Goal: Use online tool/utility: Utilize a website feature to perform a specific function

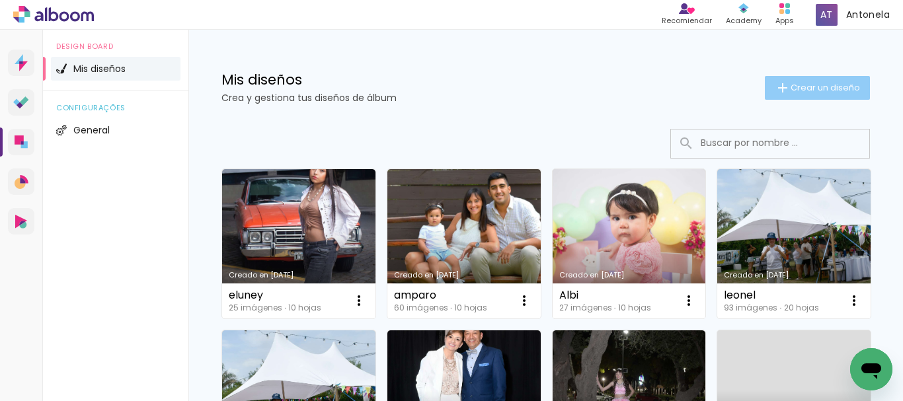
click at [824, 87] on span "Crear un diseño" at bounding box center [824, 87] width 69 height 9
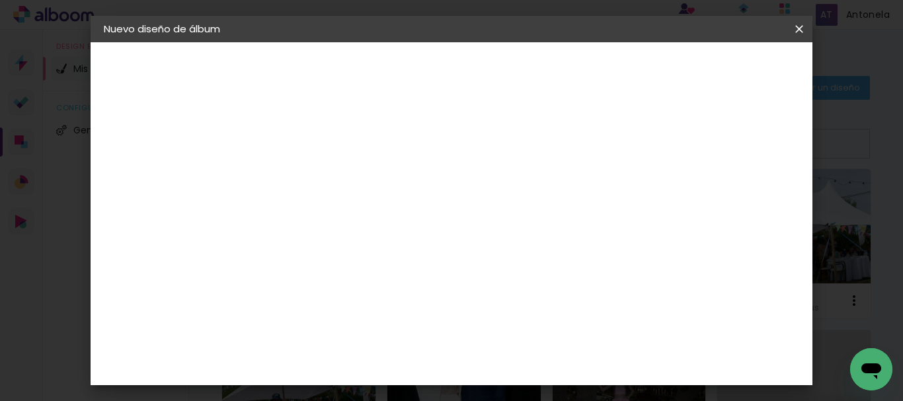
click at [320, 182] on input at bounding box center [320, 177] width 0 height 20
type input "[PERSON_NAME]"
type paper-input "[PERSON_NAME]"
click at [0, 0] on slot "Avanzar" at bounding box center [0, 0] width 0 height 0
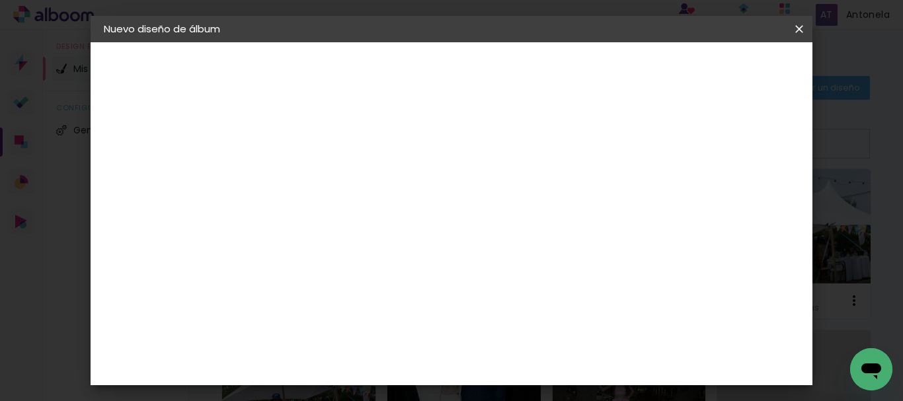
click at [371, 220] on input "text" at bounding box center [346, 230] width 52 height 20
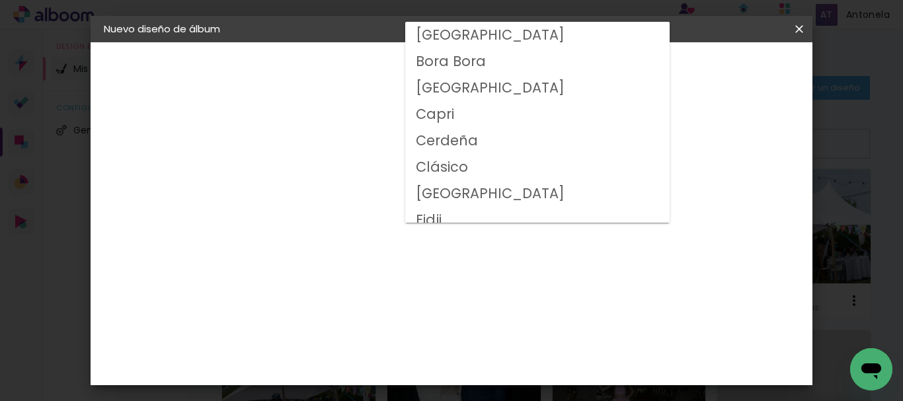
click at [0, 0] on slot "Clásico" at bounding box center [0, 0] width 0 height 0
type input "Clásico"
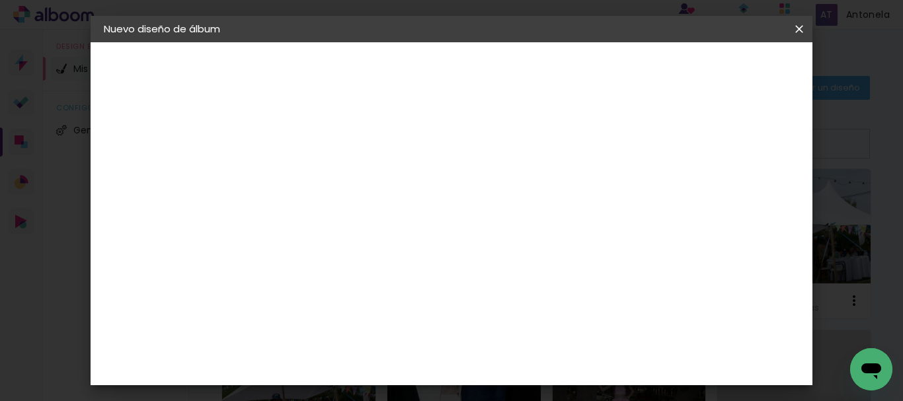
scroll to position [150, 0]
click at [456, 354] on span "20 × 20 cm" at bounding box center [432, 375] width 47 height 43
click at [0, 0] on slot "Avanzar" at bounding box center [0, 0] width 0 height 0
click at [530, 79] on paper-button "Empezar diseño" at bounding box center [496, 75] width 67 height 32
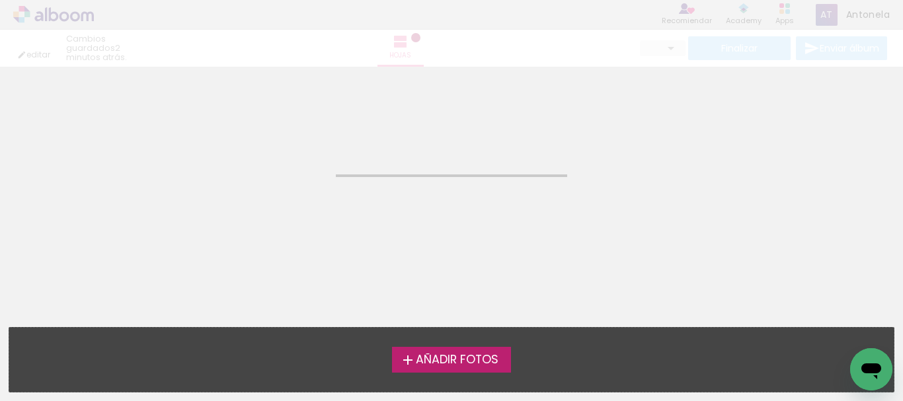
click at [441, 355] on span "Añadir Fotos" at bounding box center [457, 360] width 83 height 12
click at [0, 0] on input "file" at bounding box center [0, 0] width 0 height 0
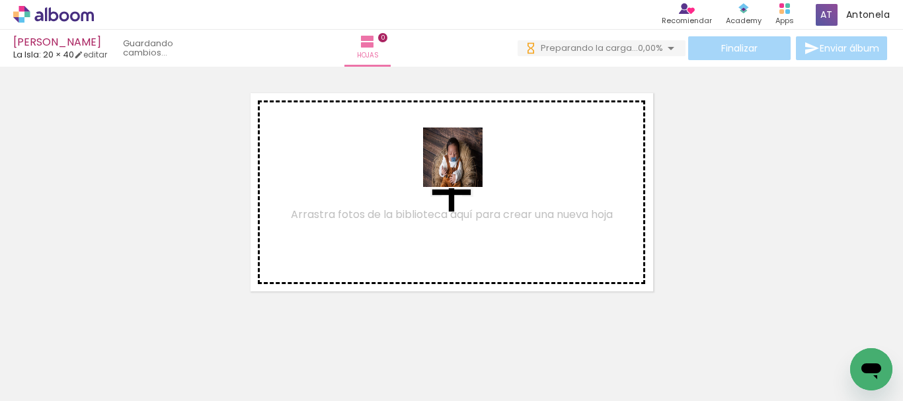
click at [463, 167] on quentale-workspace at bounding box center [451, 200] width 903 height 401
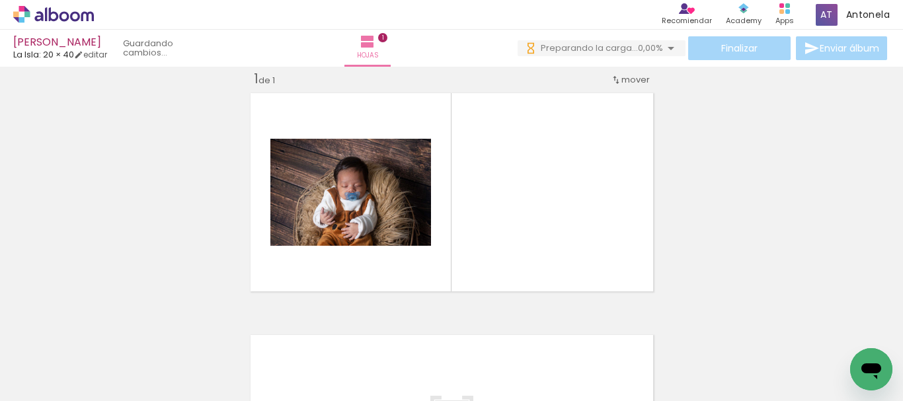
scroll to position [17, 0]
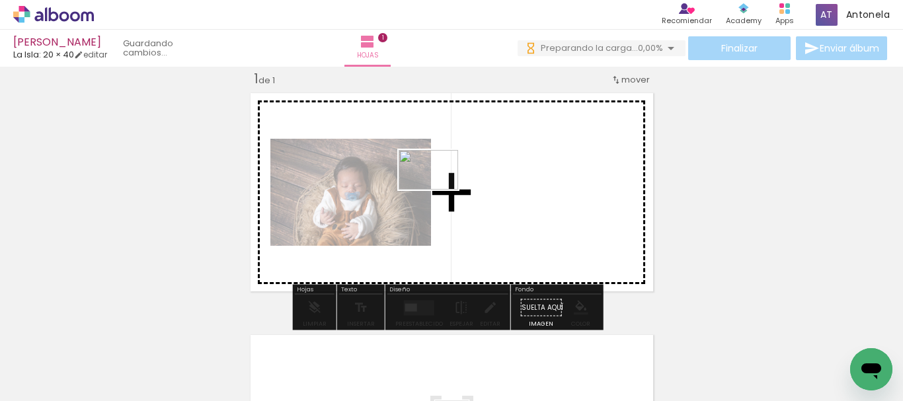
drag, startPoint x: 233, startPoint y: 358, endPoint x: 442, endPoint y: 190, distance: 268.3
click at [442, 190] on quentale-workspace at bounding box center [451, 200] width 903 height 401
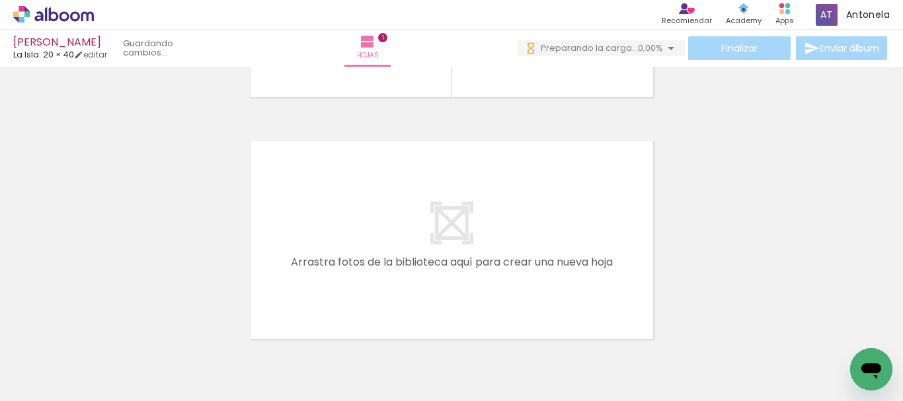
scroll to position [0, 0]
drag, startPoint x: 278, startPoint y: 360, endPoint x: 399, endPoint y: 218, distance: 186.6
click at [399, 218] on quentale-workspace at bounding box center [451, 200] width 903 height 401
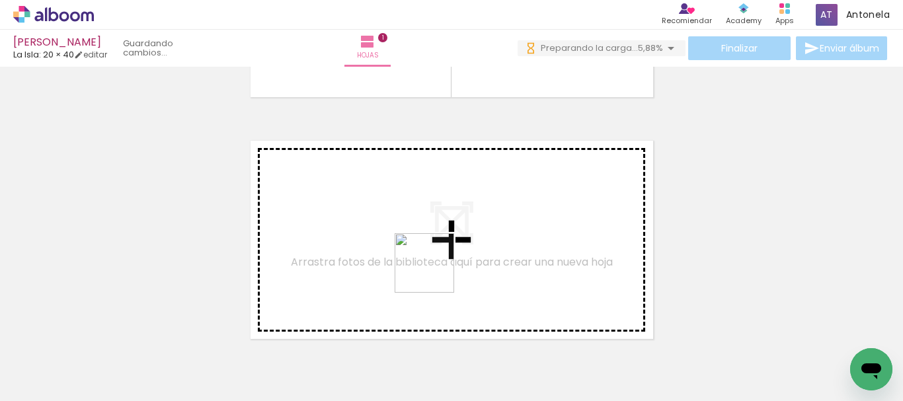
drag, startPoint x: 373, startPoint y: 351, endPoint x: 467, endPoint y: 241, distance: 145.3
click at [467, 241] on quentale-workspace at bounding box center [451, 200] width 903 height 401
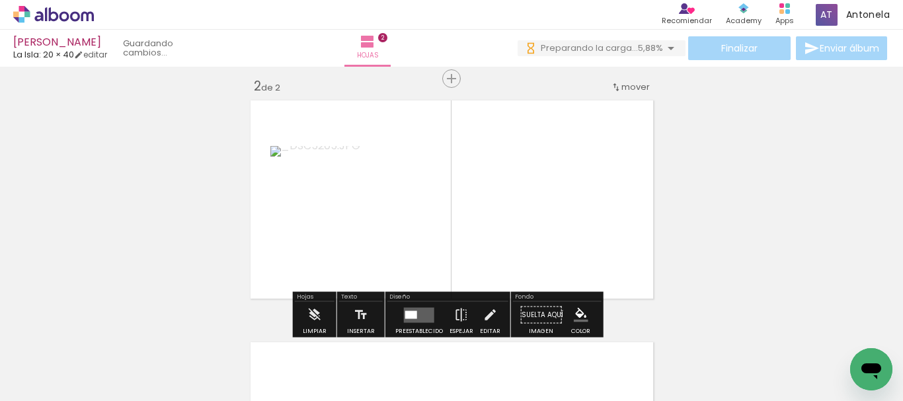
scroll to position [259, 0]
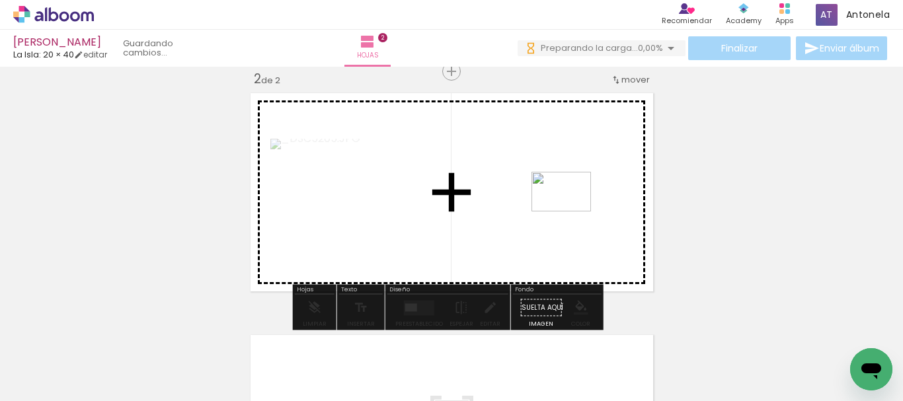
drag, startPoint x: 274, startPoint y: 365, endPoint x: 572, endPoint y: 211, distance: 335.7
click at [572, 211] on quentale-workspace at bounding box center [451, 200] width 903 height 401
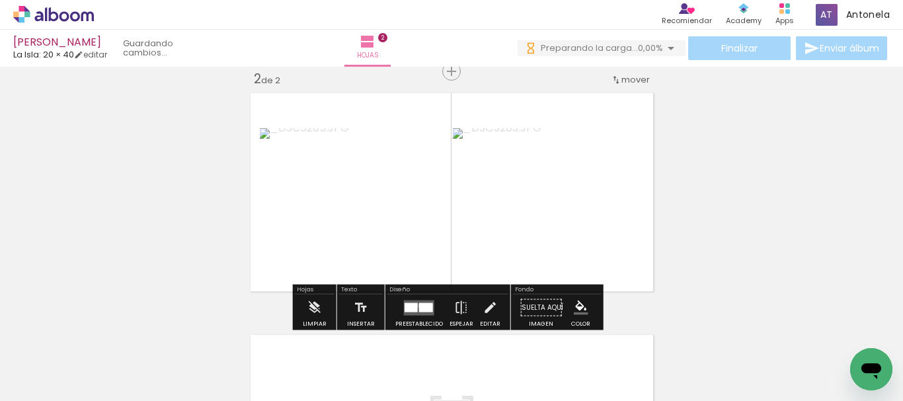
drag, startPoint x: 417, startPoint y: 306, endPoint x: 902, endPoint y: 209, distance: 494.6
click at [419, 307] on div at bounding box center [426, 307] width 14 height 9
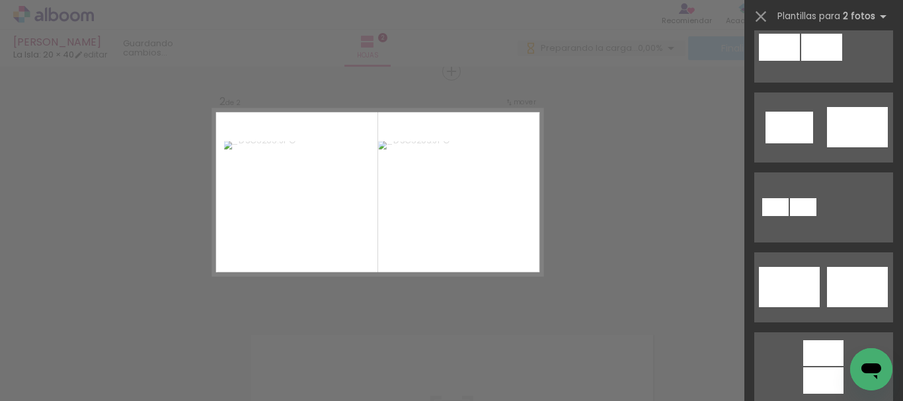
scroll to position [362, 0]
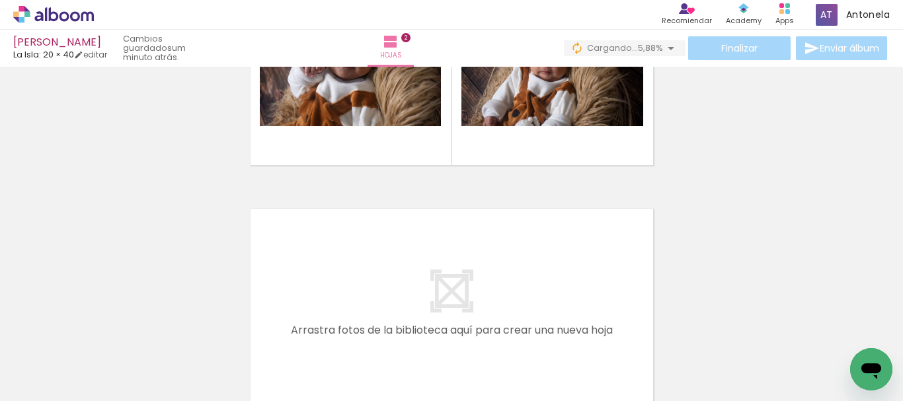
scroll to position [402, 0]
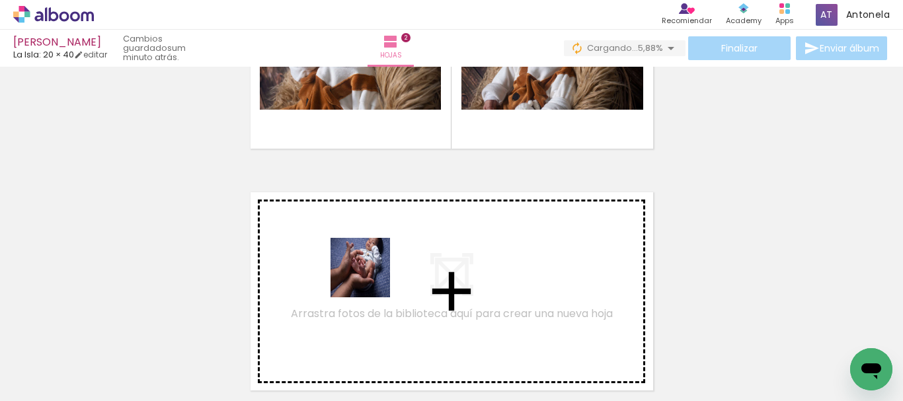
drag, startPoint x: 431, startPoint y: 367, endPoint x: 365, endPoint y: 270, distance: 116.9
click at [365, 270] on quentale-workspace at bounding box center [451, 200] width 903 height 401
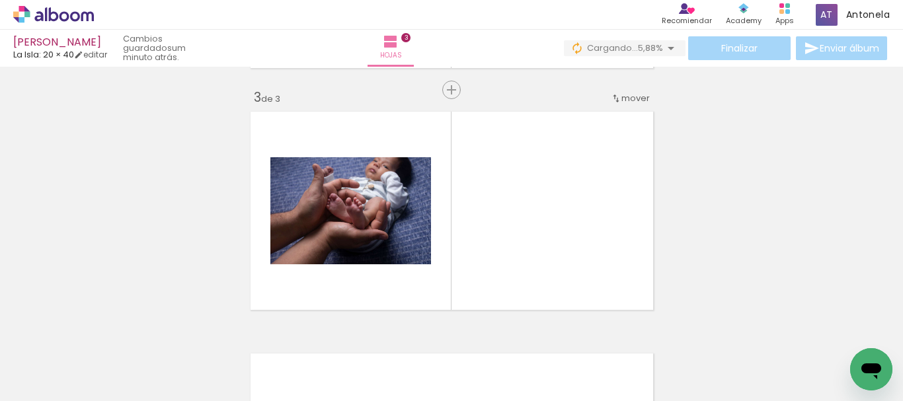
scroll to position [501, 0]
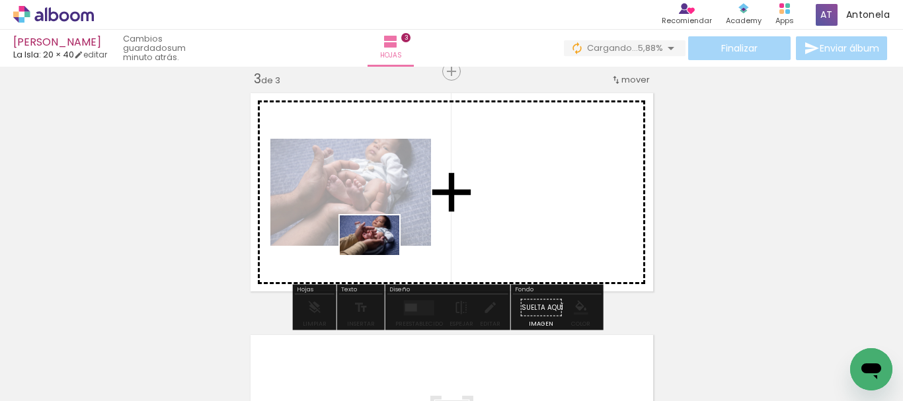
drag, startPoint x: 514, startPoint y: 365, endPoint x: 379, endPoint y: 255, distance: 174.2
click at [379, 255] on quentale-workspace at bounding box center [451, 200] width 903 height 401
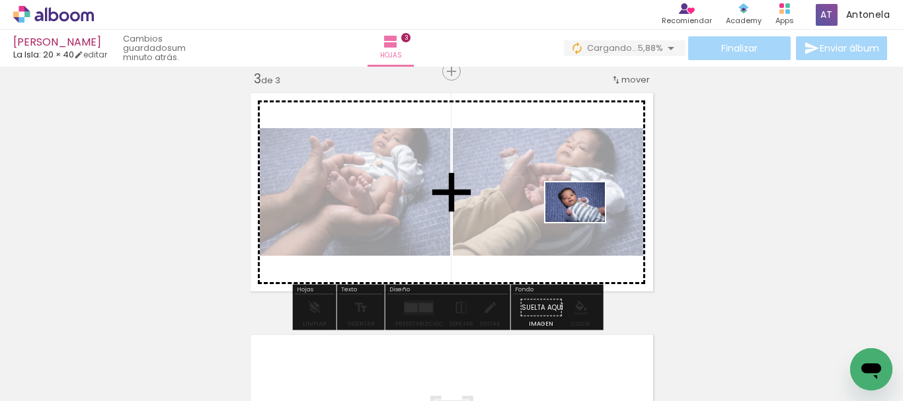
drag, startPoint x: 590, startPoint y: 361, endPoint x: 585, endPoint y: 222, distance: 138.9
click at [585, 222] on quentale-workspace at bounding box center [451, 200] width 903 height 401
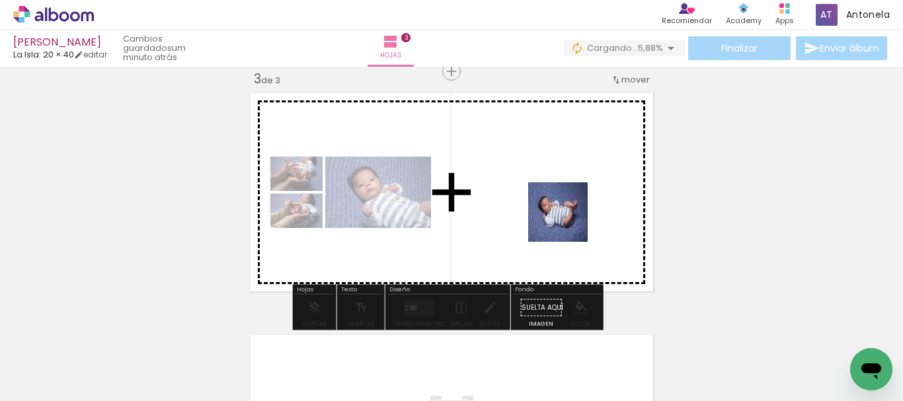
drag, startPoint x: 658, startPoint y: 369, endPoint x: 568, endPoint y: 222, distance: 172.9
click at [568, 222] on quentale-workspace at bounding box center [451, 200] width 903 height 401
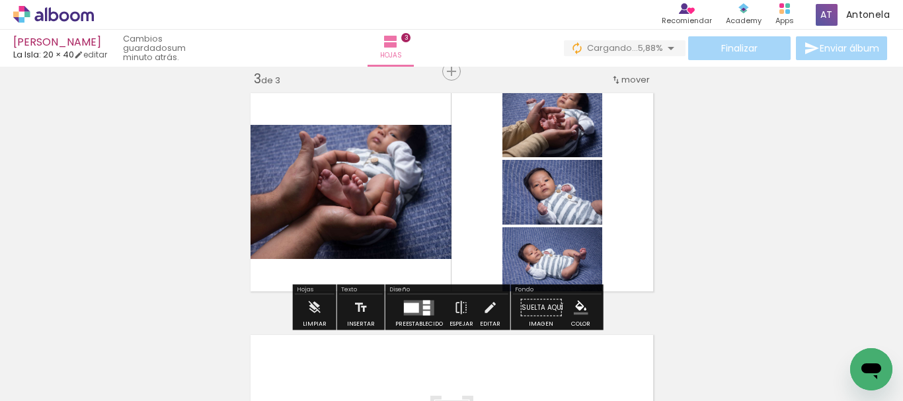
click at [404, 309] on div at bounding box center [411, 308] width 15 height 10
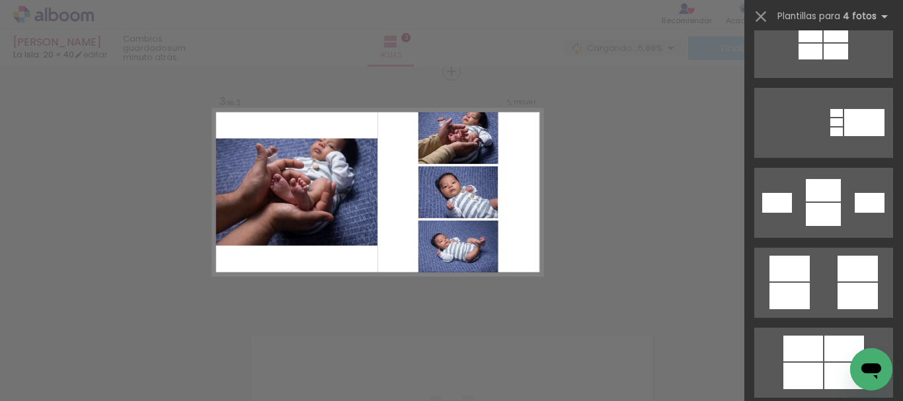
scroll to position [1507, 0]
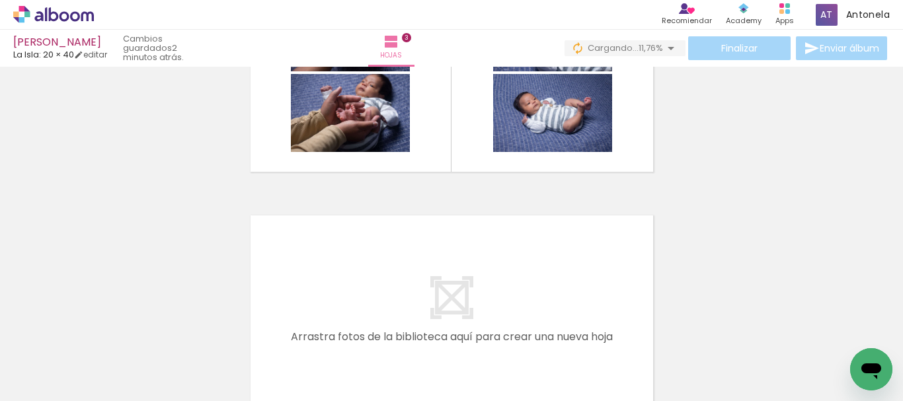
scroll to position [646, 0]
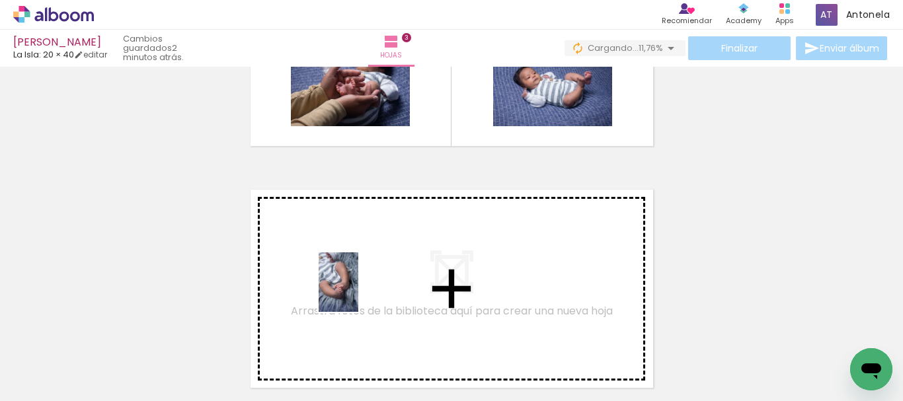
drag, startPoint x: 424, startPoint y: 371, endPoint x: 358, endPoint y: 292, distance: 102.3
click at [358, 292] on quentale-workspace at bounding box center [451, 200] width 903 height 401
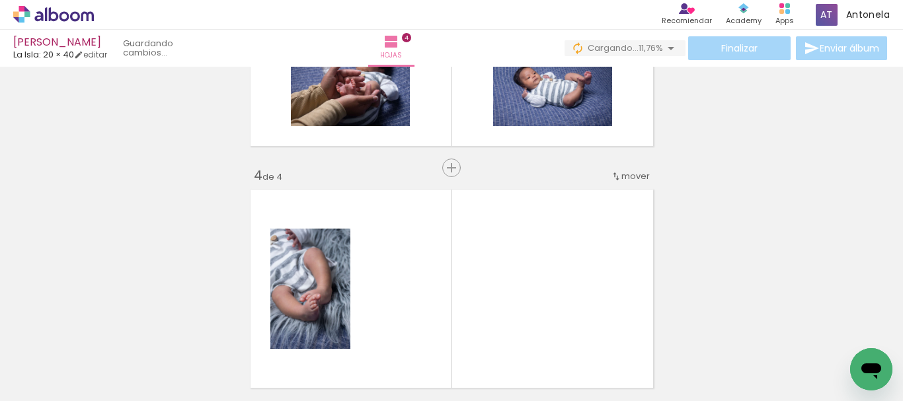
scroll to position [743, 0]
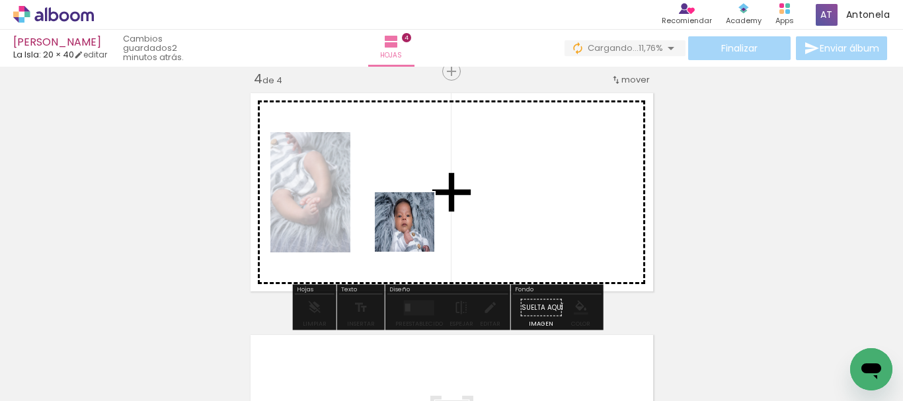
drag, startPoint x: 439, startPoint y: 281, endPoint x: 414, endPoint y: 232, distance: 55.0
click at [414, 232] on quentale-workspace at bounding box center [451, 200] width 903 height 401
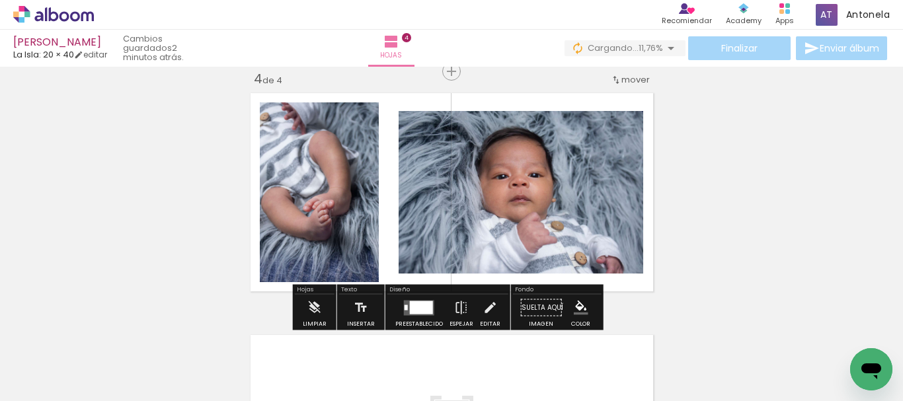
click at [420, 304] on div at bounding box center [421, 307] width 23 height 13
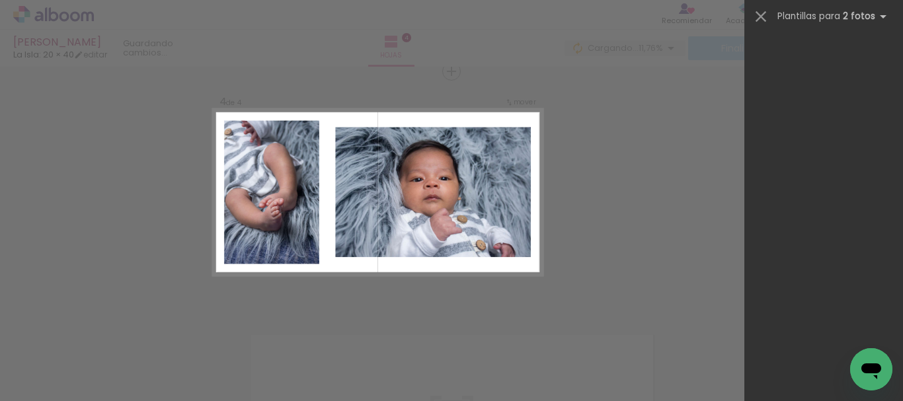
scroll to position [0, 0]
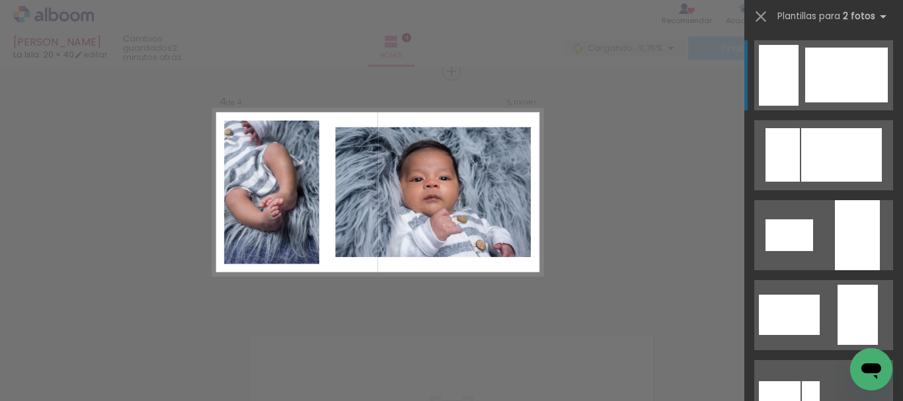
click at [873, 128] on div at bounding box center [841, 155] width 81 height 54
click at [818, 128] on div at bounding box center [841, 155] width 81 height 54
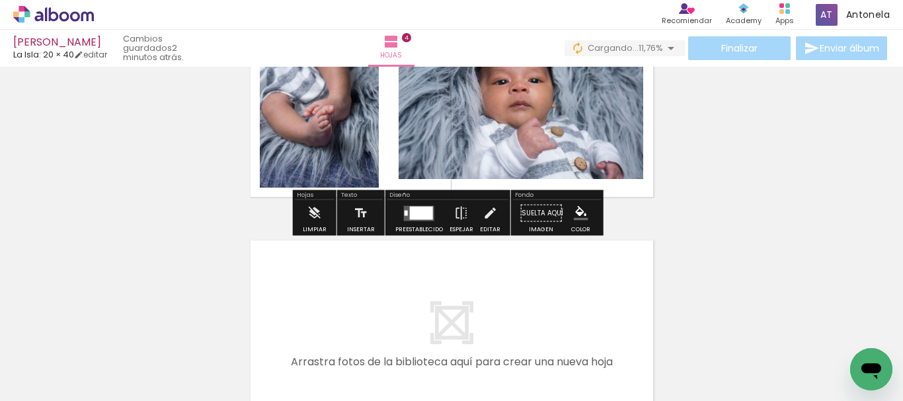
scroll to position [934, 0]
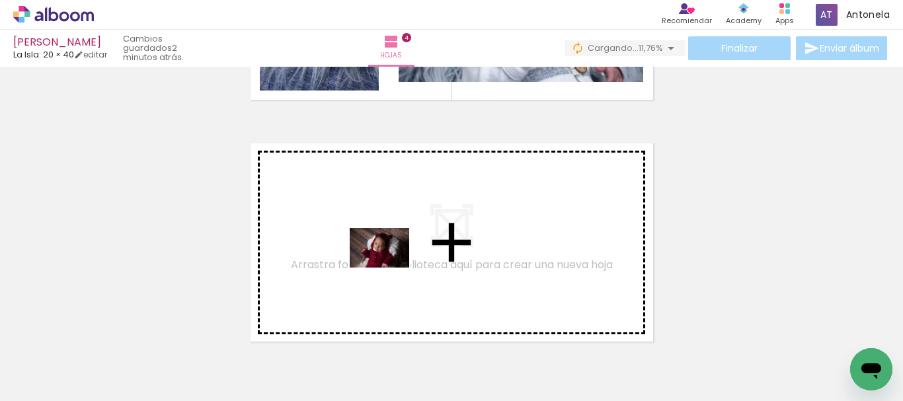
drag, startPoint x: 579, startPoint y: 362, endPoint x: 639, endPoint y: 349, distance: 61.6
click at [389, 267] on quentale-workspace at bounding box center [451, 200] width 903 height 401
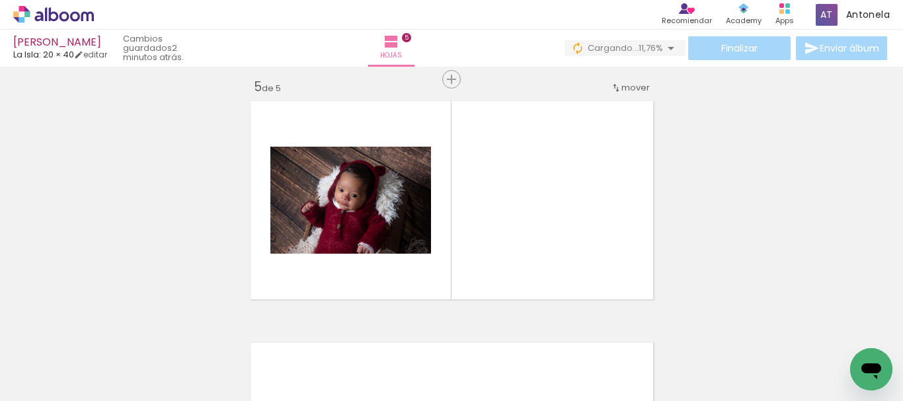
scroll to position [985, 0]
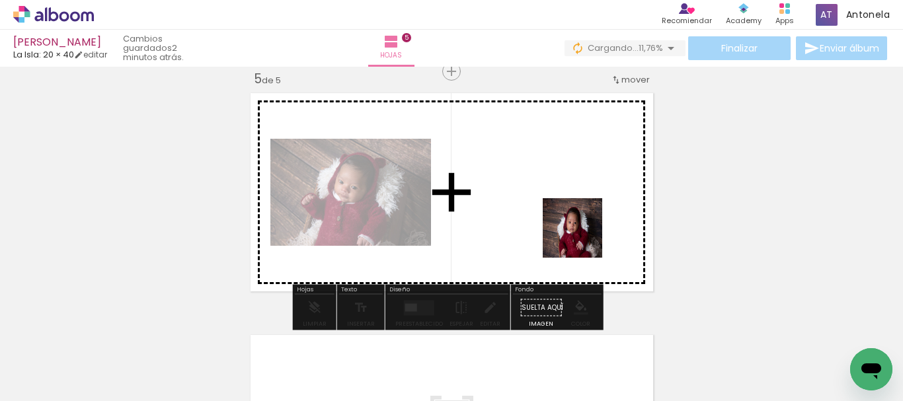
drag, startPoint x: 661, startPoint y: 357, endPoint x: 574, endPoint y: 225, distance: 158.3
click at [574, 225] on quentale-workspace at bounding box center [451, 200] width 903 height 401
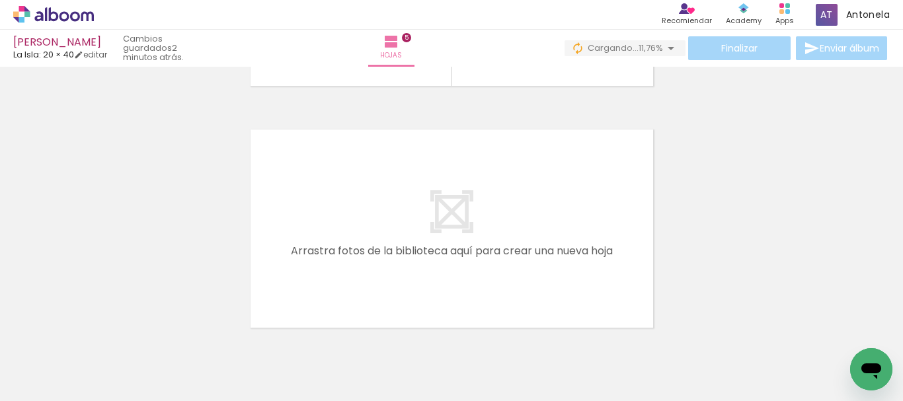
scroll to position [1201, 0]
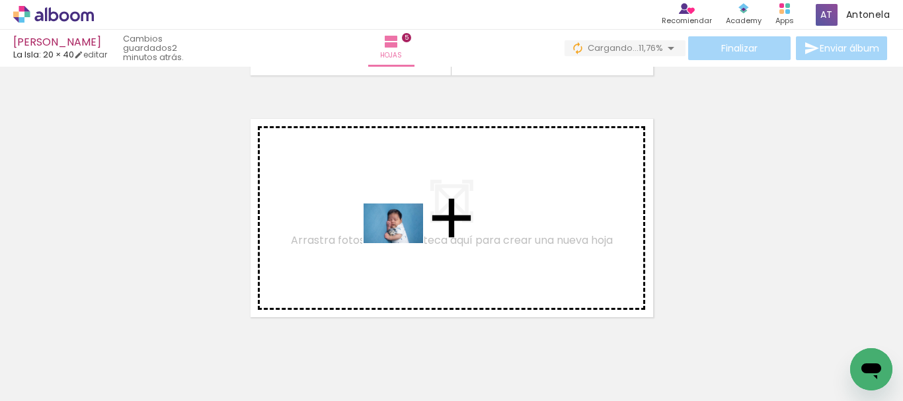
drag, startPoint x: 733, startPoint y: 369, endPoint x: 654, endPoint y: 337, distance: 85.0
click at [398, 242] on quentale-workspace at bounding box center [451, 200] width 903 height 401
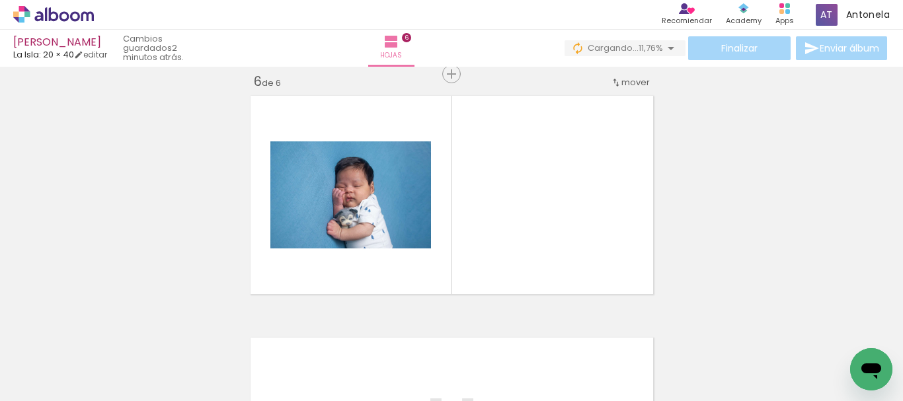
scroll to position [1226, 0]
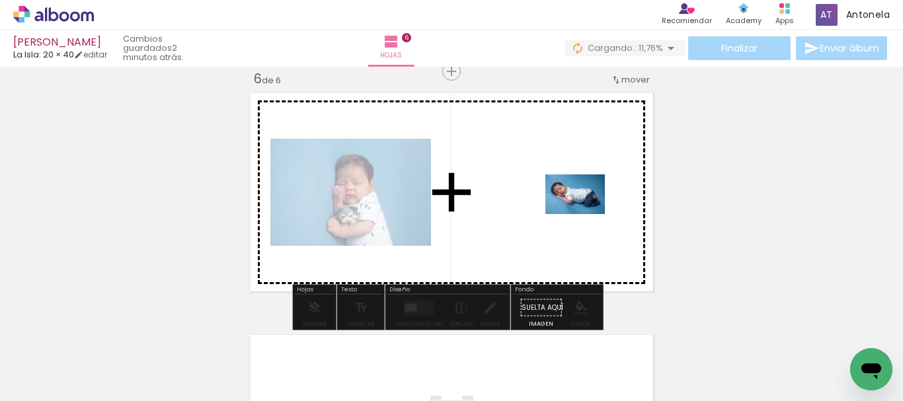
drag, startPoint x: 791, startPoint y: 375, endPoint x: 544, endPoint y: 178, distance: 316.0
click at [544, 178] on quentale-workspace at bounding box center [451, 200] width 903 height 401
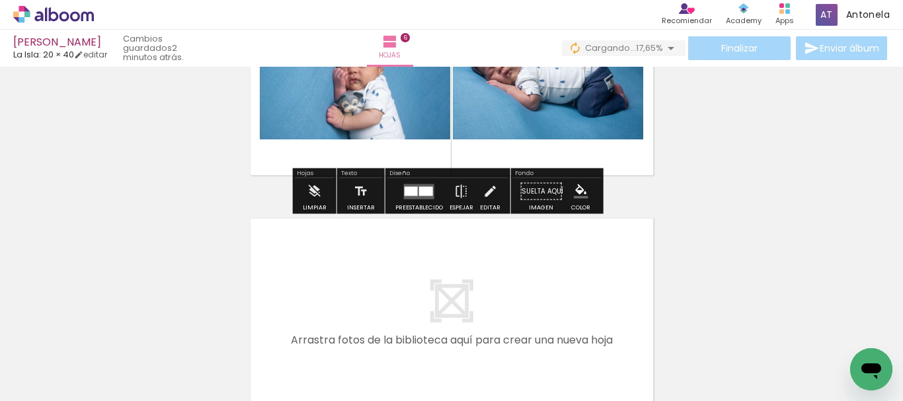
scroll to position [1421, 0]
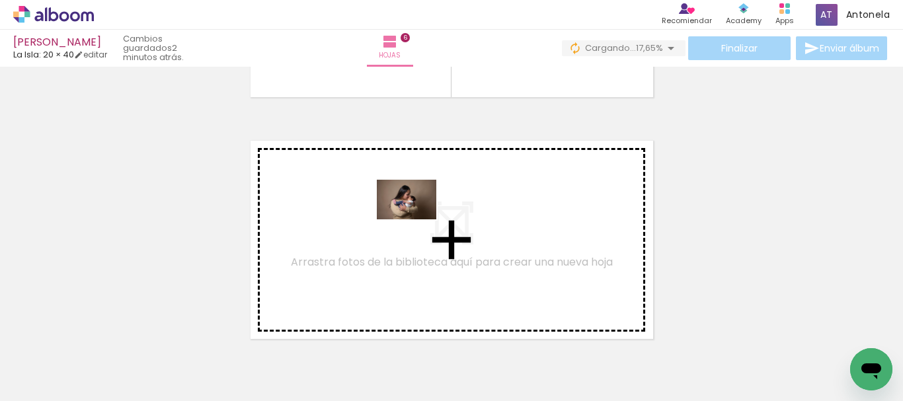
drag, startPoint x: 705, startPoint y: 359, endPoint x: 638, endPoint y: 335, distance: 71.5
click at [408, 218] on quentale-workspace at bounding box center [451, 200] width 903 height 401
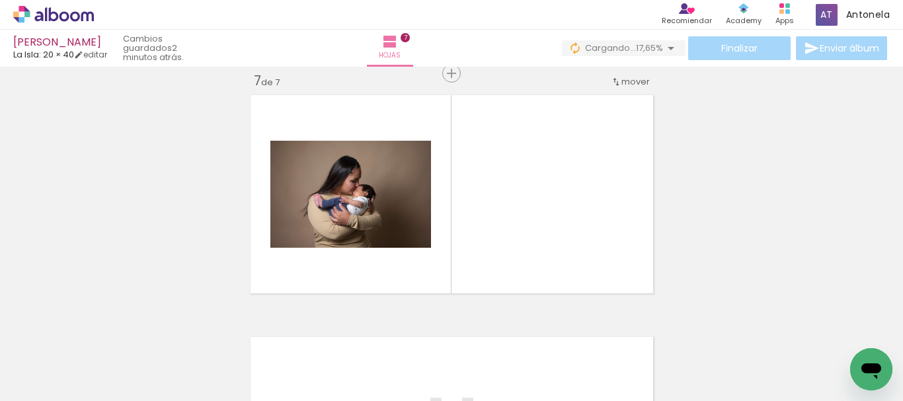
scroll to position [1468, 0]
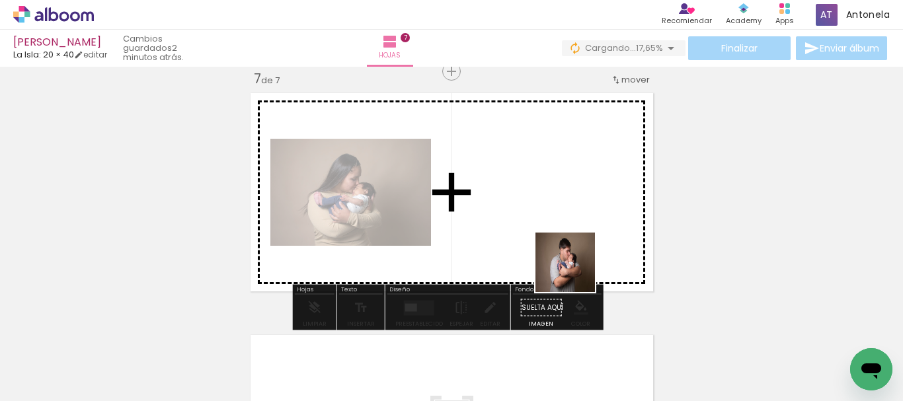
drag, startPoint x: 746, startPoint y: 358, endPoint x: 731, endPoint y: 281, distance: 78.0
click at [486, 232] on quentale-workspace at bounding box center [451, 200] width 903 height 401
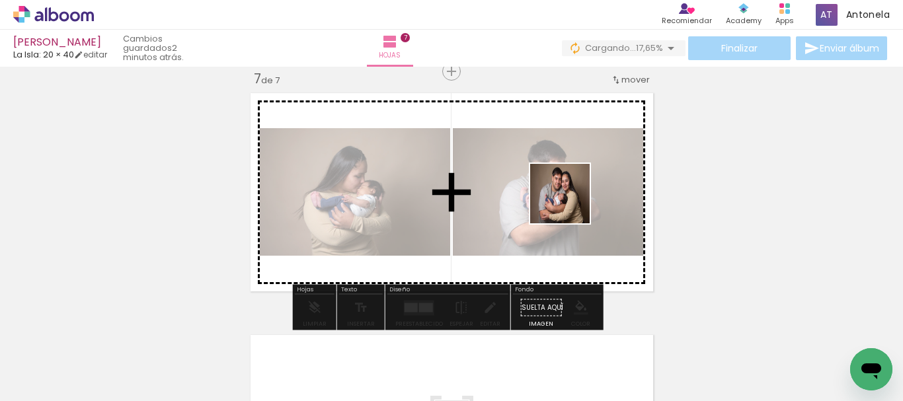
drag, startPoint x: 833, startPoint y: 343, endPoint x: 552, endPoint y: 198, distance: 315.6
click at [552, 198] on quentale-workspace at bounding box center [451, 200] width 903 height 401
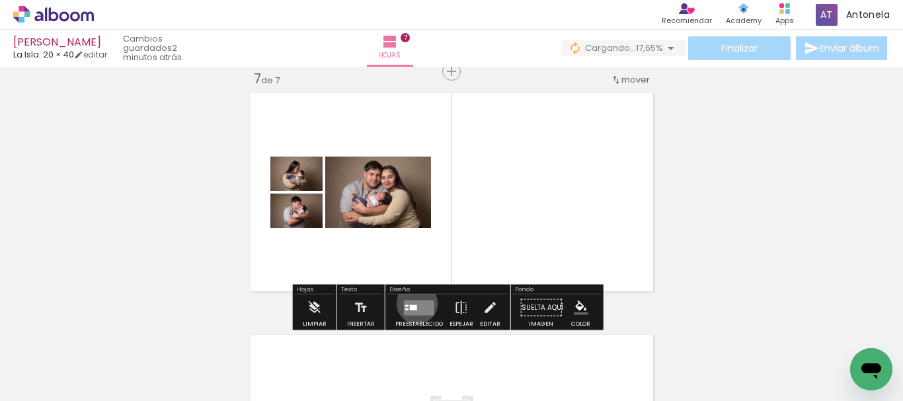
click at [414, 303] on quentale-layouter at bounding box center [419, 307] width 30 height 15
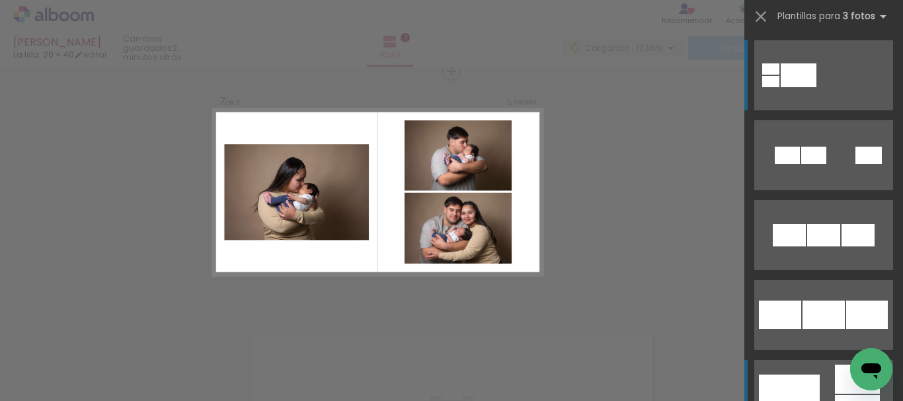
click at [801, 164] on div at bounding box center [813, 155] width 25 height 17
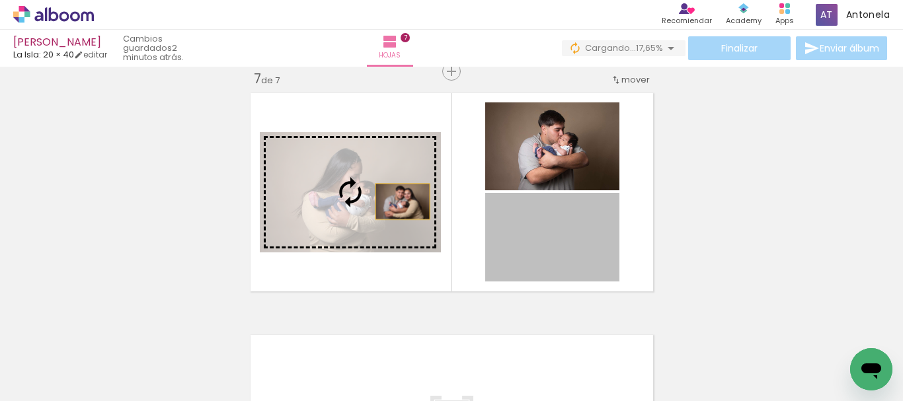
drag, startPoint x: 600, startPoint y: 250, endPoint x: 341, endPoint y: 184, distance: 267.2
click at [0, 0] on slot at bounding box center [0, 0] width 0 height 0
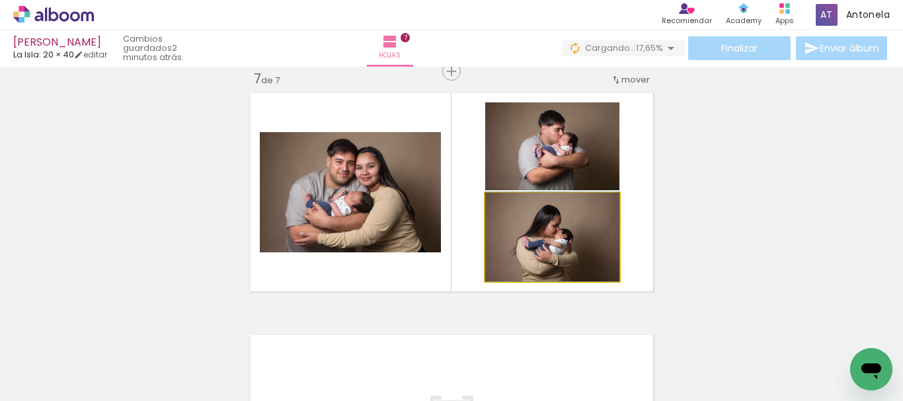
drag, startPoint x: 586, startPoint y: 260, endPoint x: 561, endPoint y: 149, distance: 113.2
click at [0, 0] on slot at bounding box center [0, 0] width 0 height 0
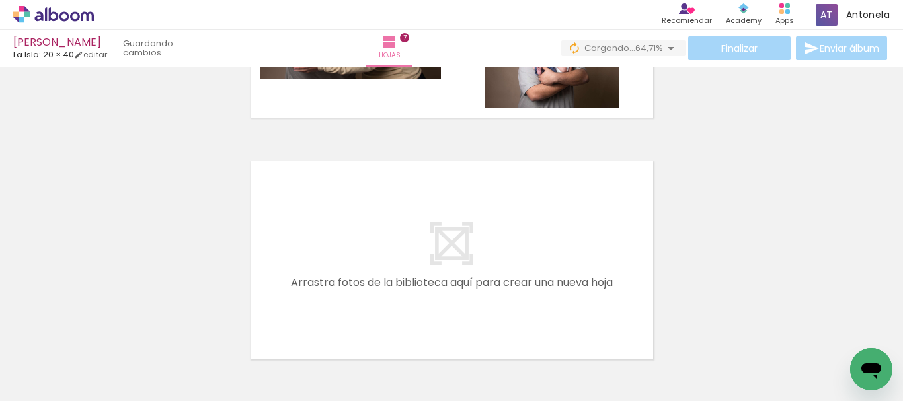
scroll to position [1717, 0]
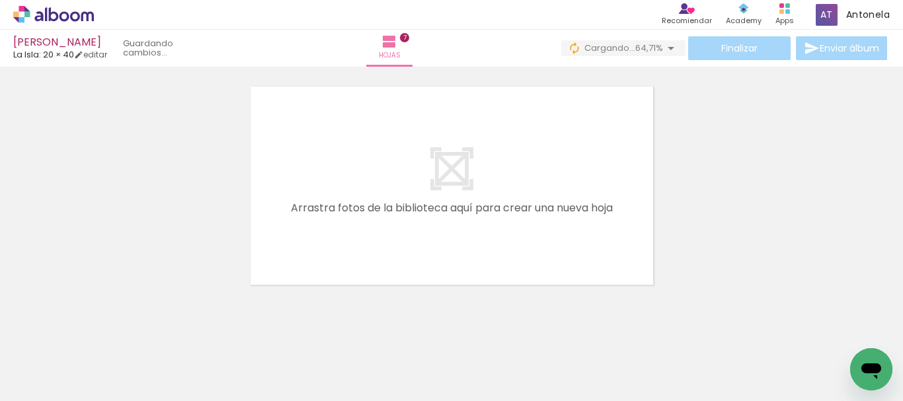
click at [50, 387] on span "Añadir Fotos" at bounding box center [40, 383] width 26 height 15
click at [0, 0] on input "file" at bounding box center [0, 0] width 0 height 0
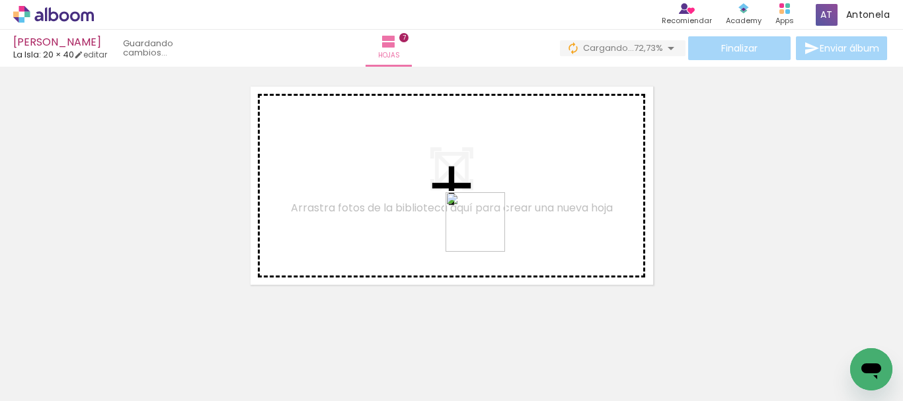
drag, startPoint x: 570, startPoint y: 359, endPoint x: 485, endPoint y: 232, distance: 153.0
click at [485, 232] on quentale-workspace at bounding box center [451, 200] width 903 height 401
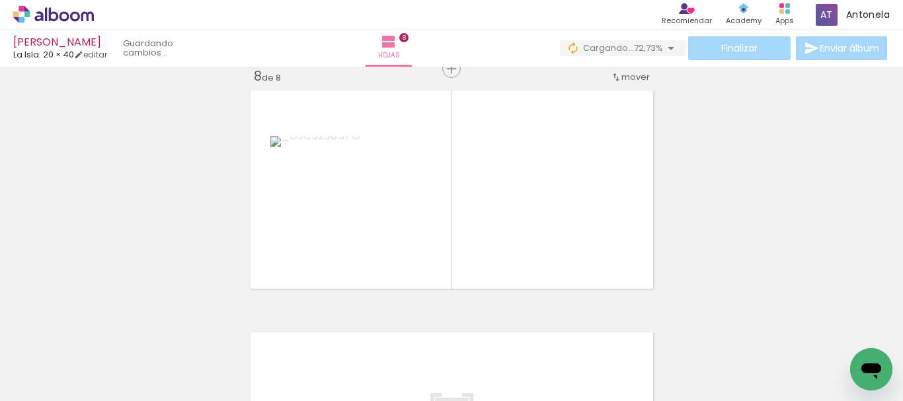
scroll to position [1710, 0]
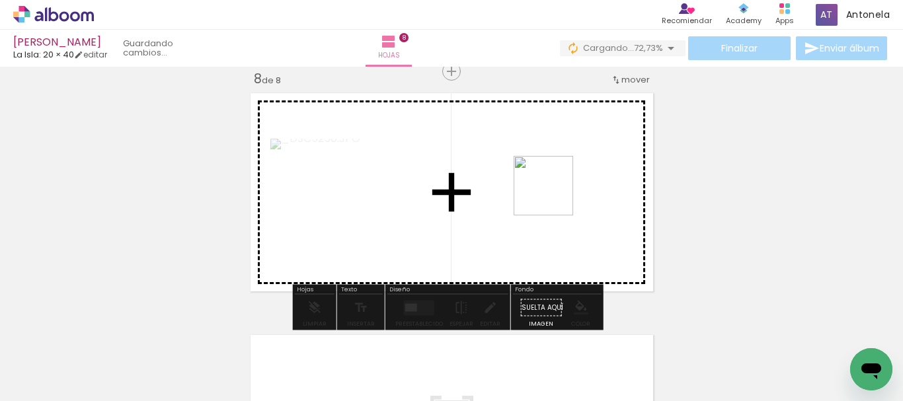
drag, startPoint x: 636, startPoint y: 353, endPoint x: 553, endPoint y: 196, distance: 177.6
click at [553, 196] on quentale-workspace at bounding box center [451, 200] width 903 height 401
drag, startPoint x: 772, startPoint y: 361, endPoint x: 534, endPoint y: 225, distance: 275.0
click at [534, 225] on quentale-workspace at bounding box center [451, 200] width 903 height 401
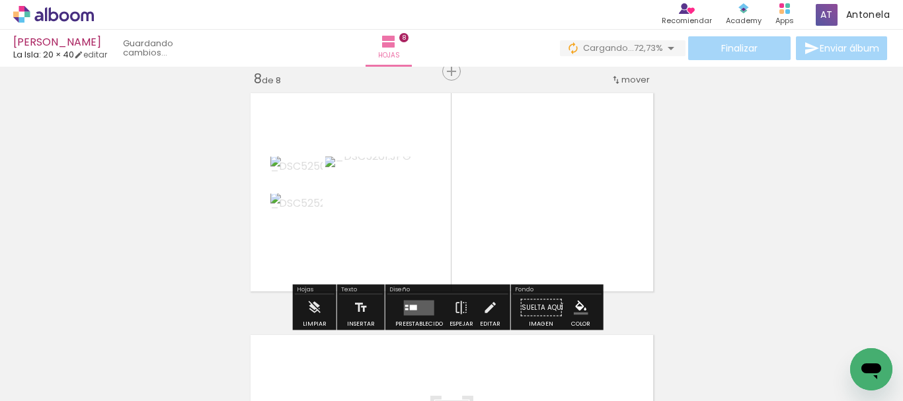
click at [404, 308] on quentale-layouter at bounding box center [419, 307] width 30 height 15
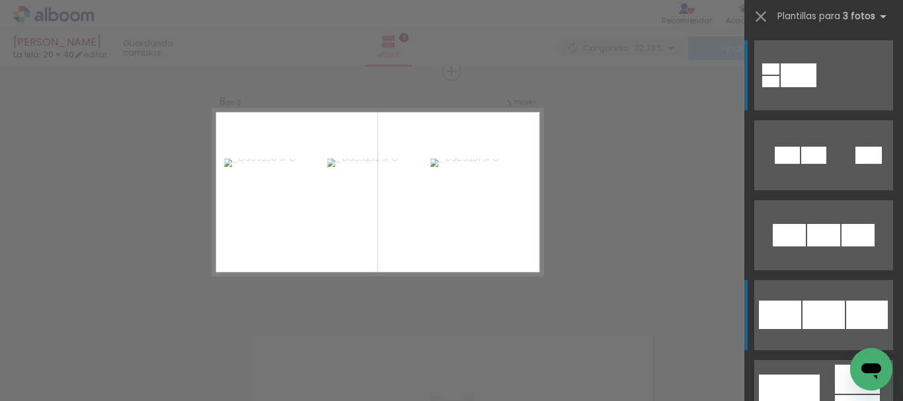
click at [824, 246] on div at bounding box center [823, 235] width 33 height 22
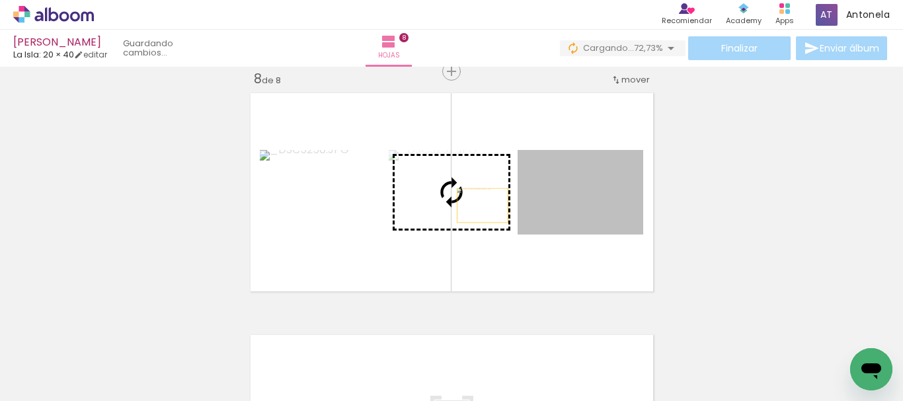
drag, startPoint x: 603, startPoint y: 205, endPoint x: 477, endPoint y: 205, distance: 125.5
click at [0, 0] on slot at bounding box center [0, 0] width 0 height 0
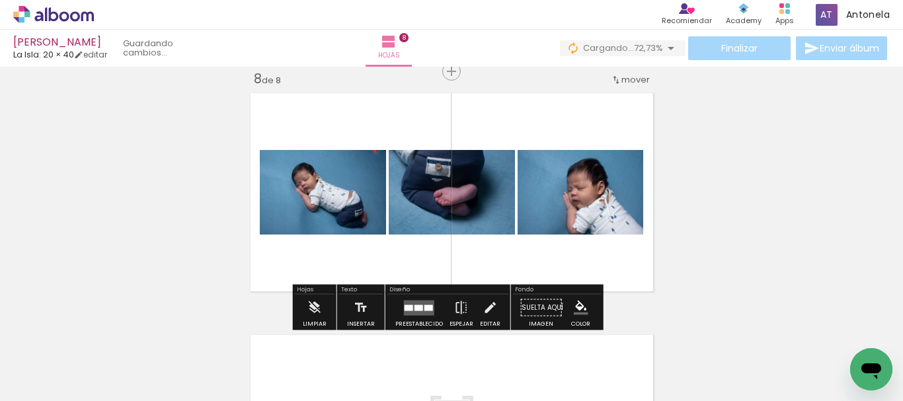
click at [339, 194] on quentale-photo at bounding box center [323, 192] width 126 height 85
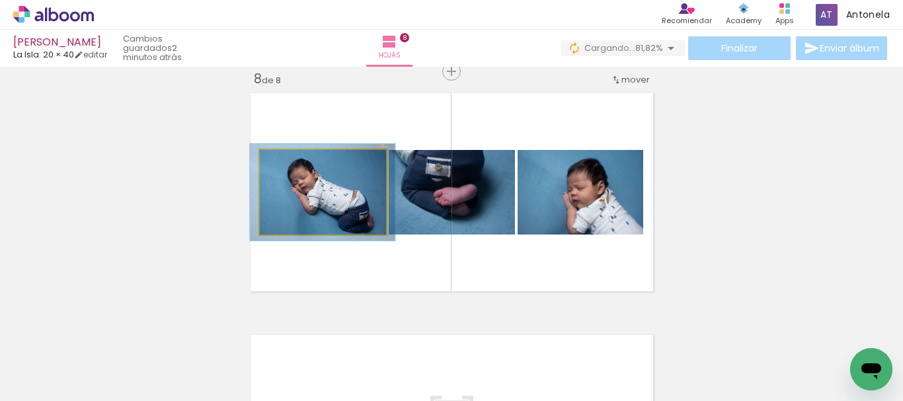
drag, startPoint x: 289, startPoint y: 165, endPoint x: 296, endPoint y: 167, distance: 6.9
type paper-slider "114"
click at [296, 167] on div at bounding box center [296, 163] width 21 height 21
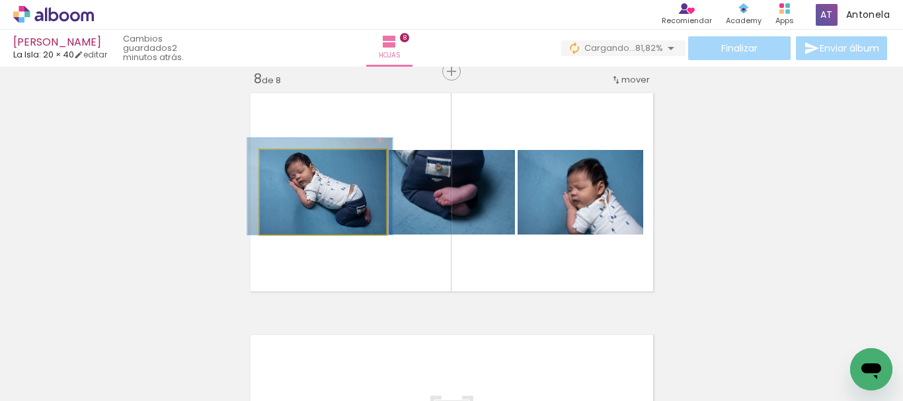
drag, startPoint x: 343, startPoint y: 220, endPoint x: 340, endPoint y: 211, distance: 9.0
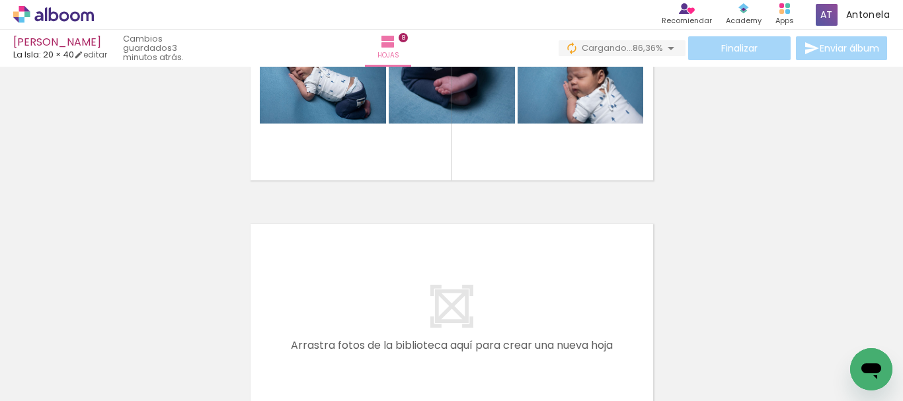
scroll to position [1949, 0]
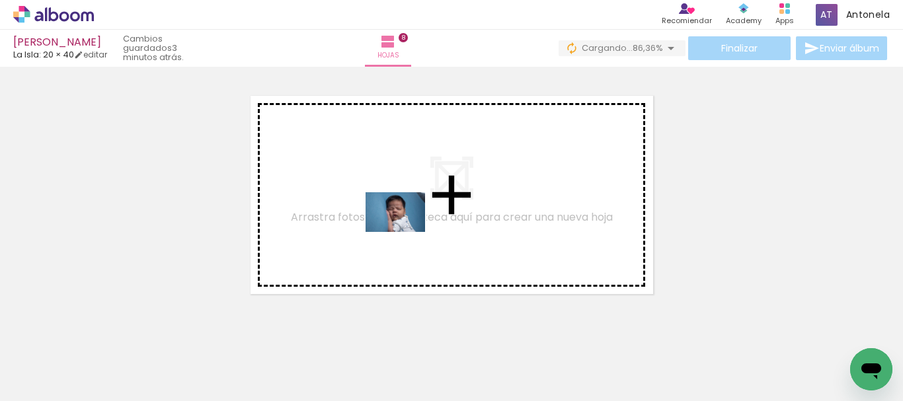
drag, startPoint x: 708, startPoint y: 369, endPoint x: 404, endPoint y: 231, distance: 334.2
click at [404, 231] on quentale-workspace at bounding box center [451, 200] width 903 height 401
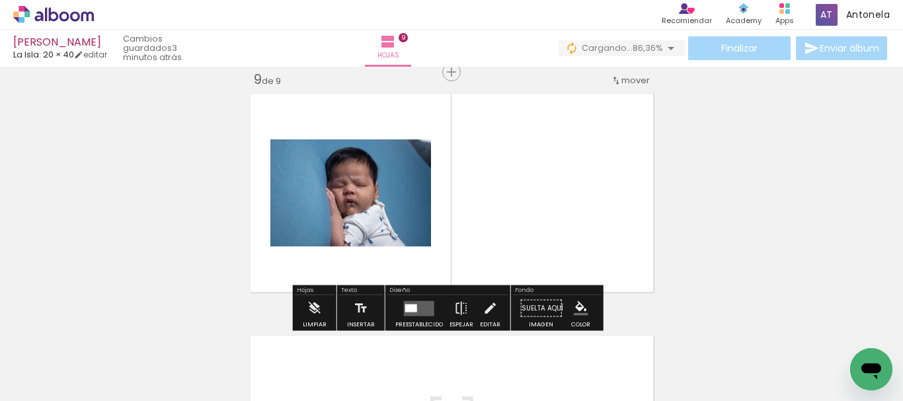
scroll to position [1952, 0]
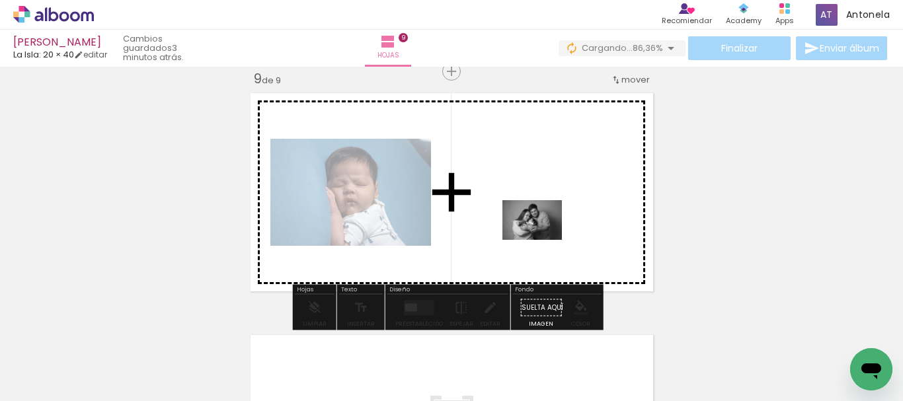
drag, startPoint x: 839, startPoint y: 357, endPoint x: 542, endPoint y: 240, distance: 319.8
click at [542, 240] on quentale-workspace at bounding box center [451, 200] width 903 height 401
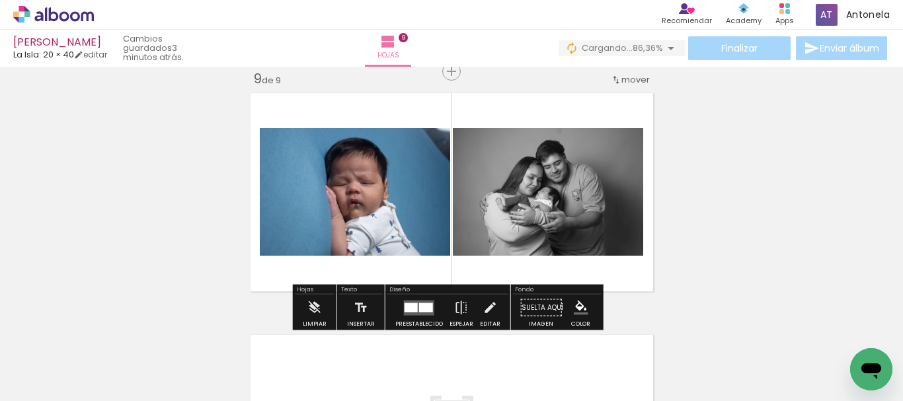
click at [430, 305] on div at bounding box center [426, 307] width 14 height 9
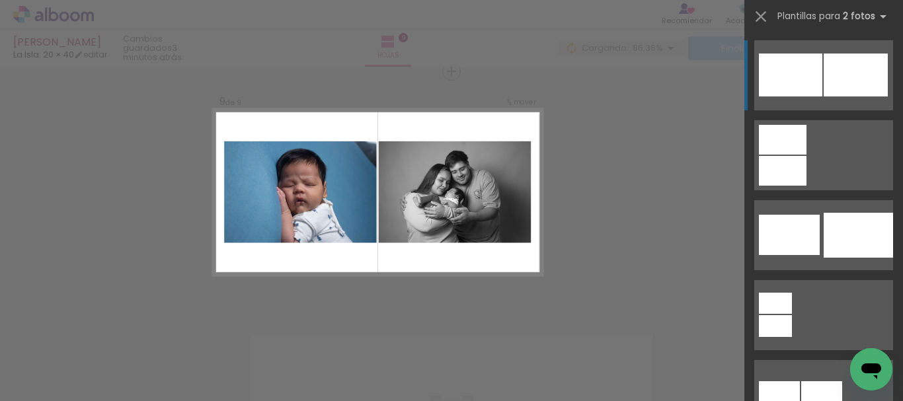
click at [806, 156] on div at bounding box center [783, 171] width 48 height 30
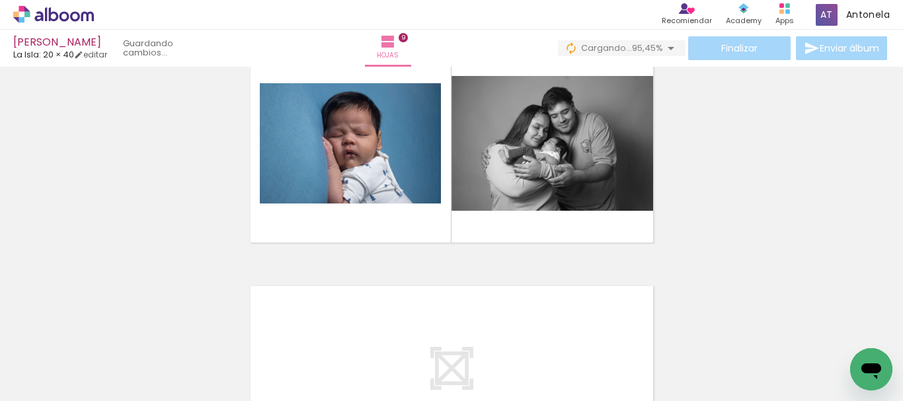
scroll to position [2011, 0]
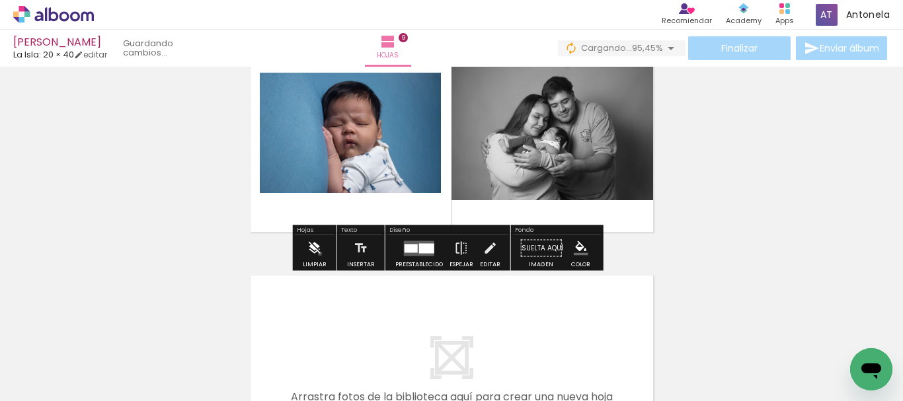
click at [320, 254] on iron-icon at bounding box center [314, 248] width 15 height 26
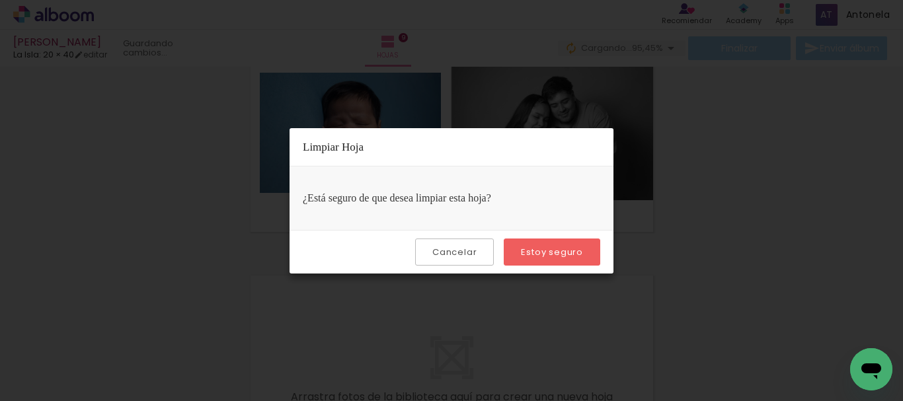
click at [0, 0] on slot "Estoy seguro" at bounding box center [0, 0] width 0 height 0
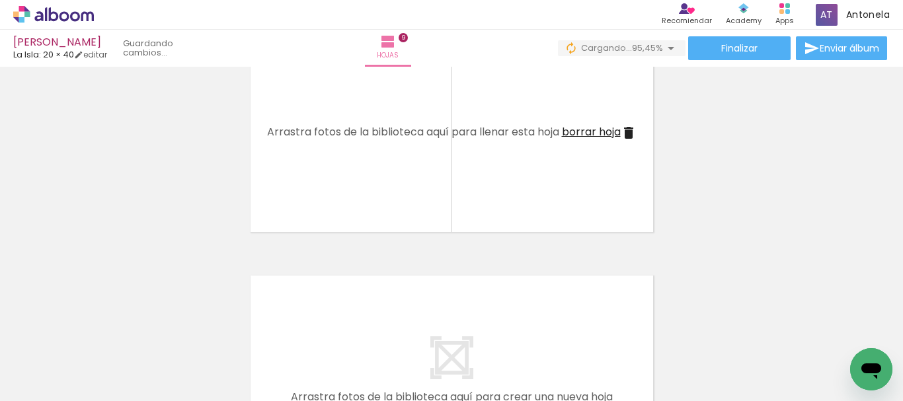
click at [813, 332] on iron-icon at bounding box center [806, 330] width 14 height 14
click at [38, 373] on paper-button "Añadir Fotos" at bounding box center [34, 383] width 50 height 21
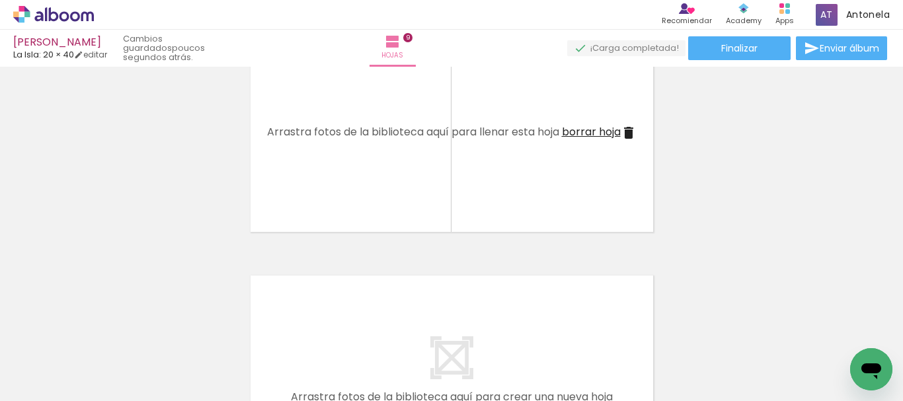
click at [0, 0] on input "file" at bounding box center [0, 0] width 0 height 0
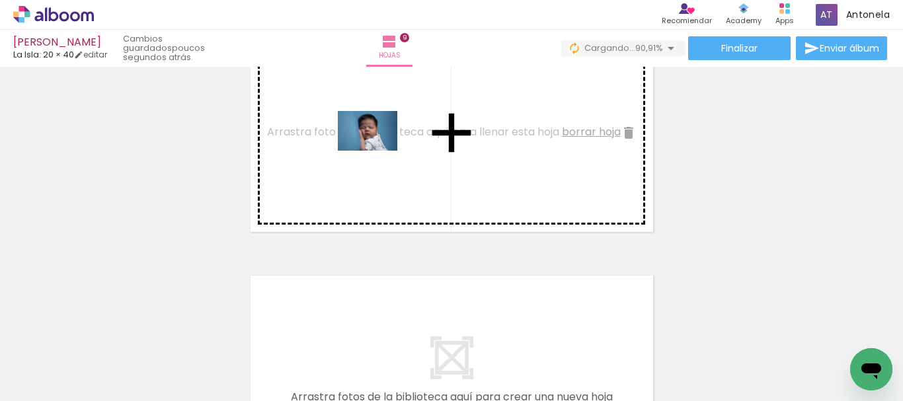
drag, startPoint x: 841, startPoint y: 354, endPoint x: 377, endPoint y: 151, distance: 506.3
click at [377, 151] on quentale-workspace at bounding box center [451, 200] width 903 height 401
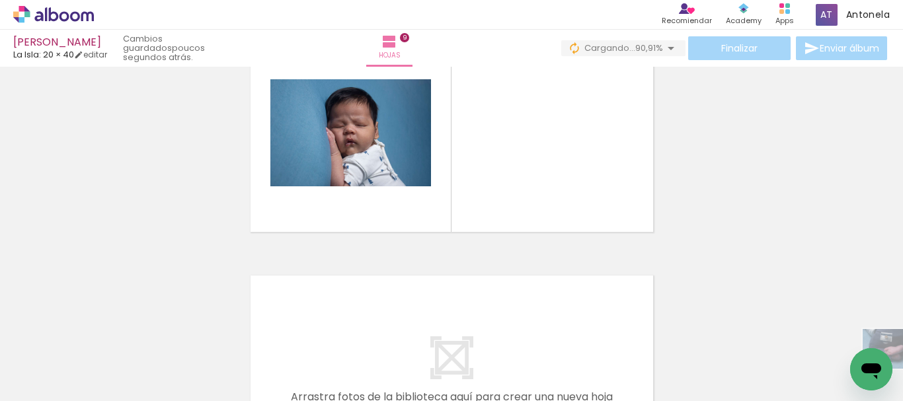
drag, startPoint x: 900, startPoint y: 355, endPoint x: 902, endPoint y: 369, distance: 14.0
click at [902, 369] on div at bounding box center [908, 357] width 65 height 44
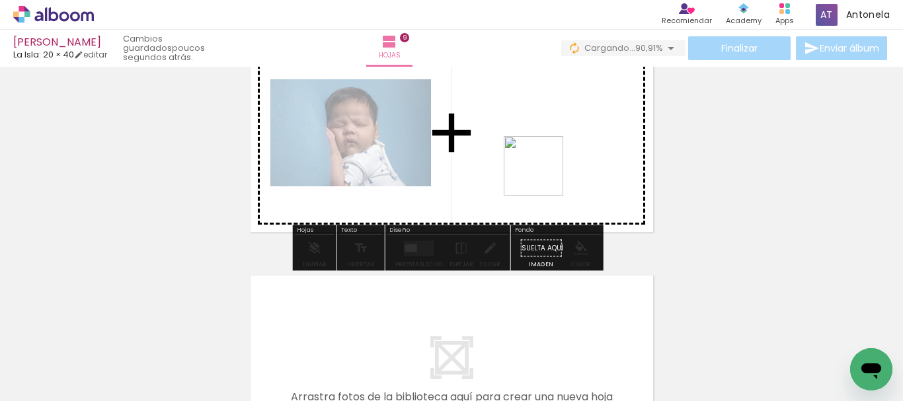
drag, startPoint x: 842, startPoint y: 353, endPoint x: 534, endPoint y: 167, distance: 359.6
click at [534, 167] on quentale-workspace at bounding box center [451, 200] width 903 height 401
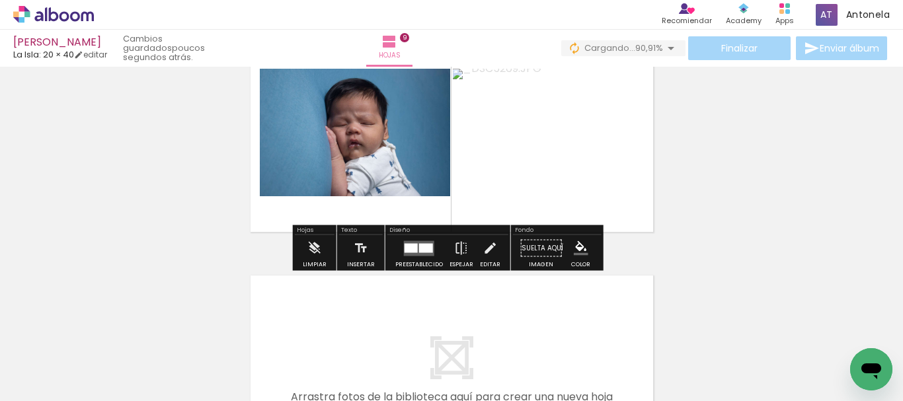
click at [407, 250] on div at bounding box center [410, 247] width 13 height 9
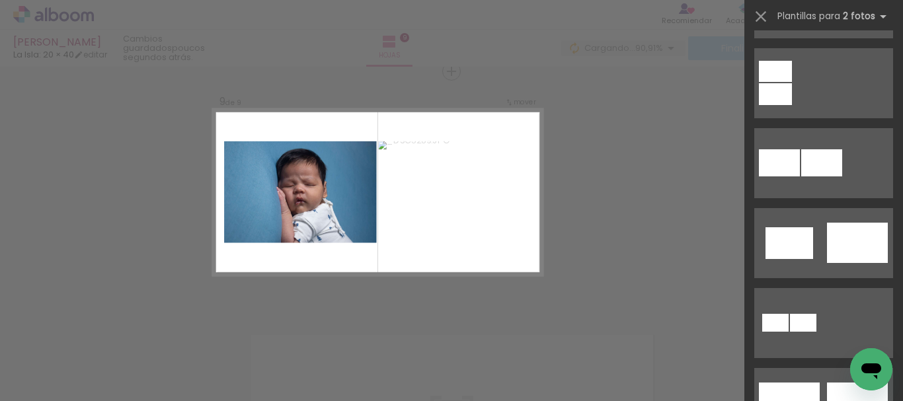
scroll to position [318, 0]
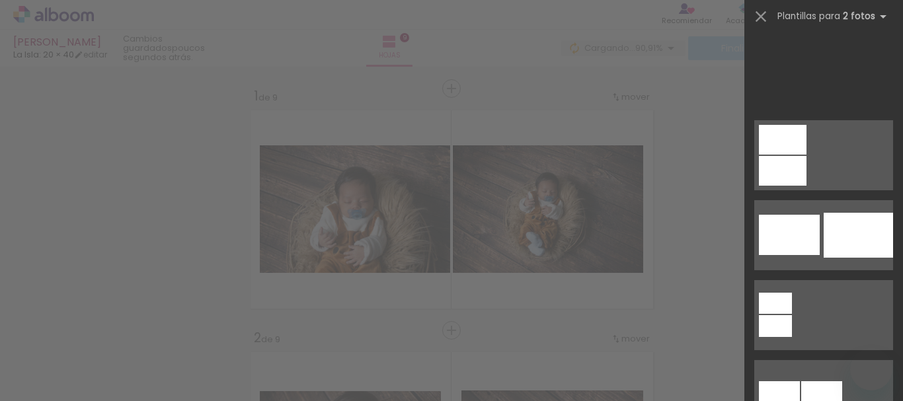
click at [806, 186] on div at bounding box center [783, 171] width 48 height 30
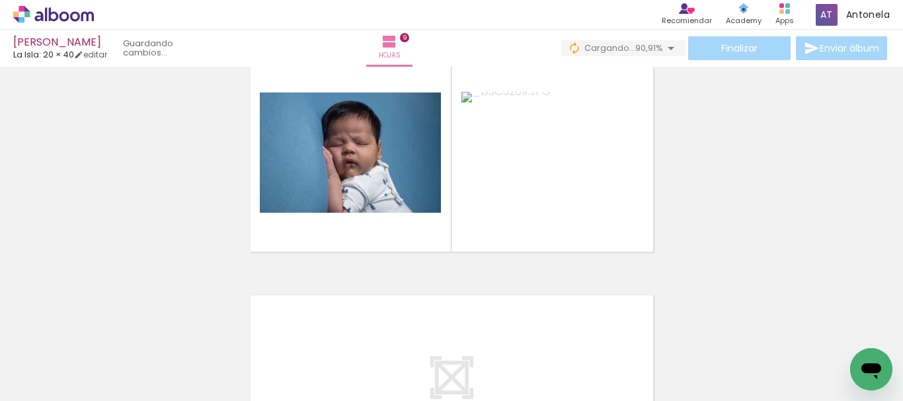
scroll to position [1965, 0]
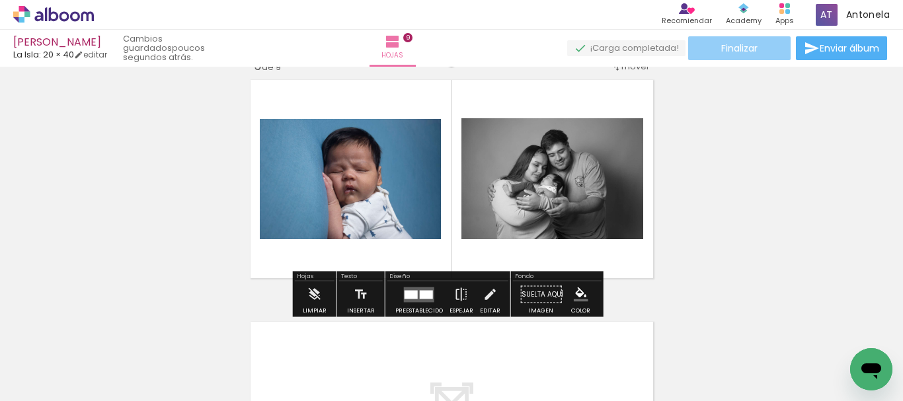
click at [714, 50] on paper-button "Finalizar" at bounding box center [739, 48] width 102 height 24
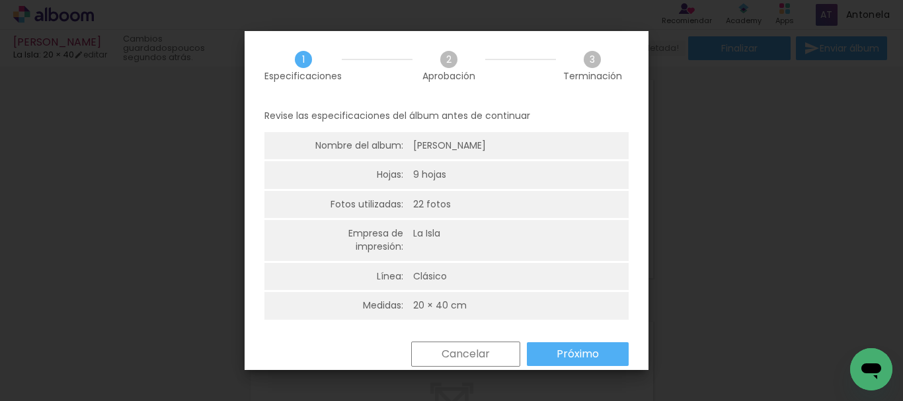
click at [608, 355] on paper-button "Próximo" at bounding box center [578, 354] width 102 height 24
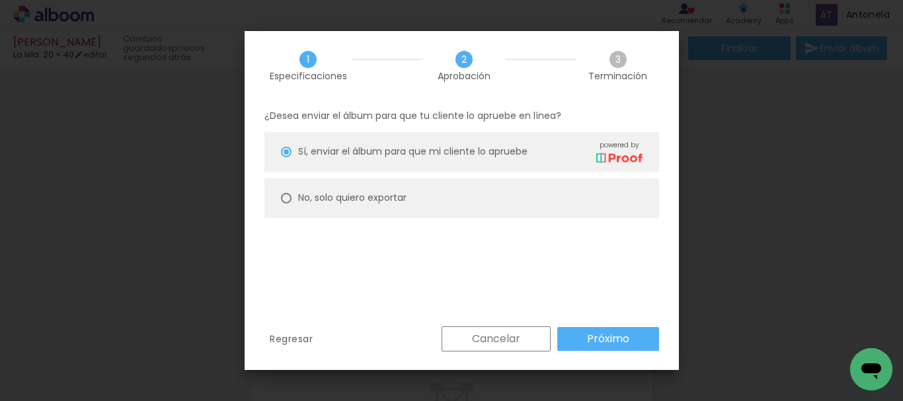
click at [357, 190] on paper-radio-button "No, solo quiero exportar" at bounding box center [461, 198] width 394 height 40
type paper-radio-button "on"
click at [0, 0] on slot "Próximo" at bounding box center [0, 0] width 0 height 0
type input "Alta, 300 DPI"
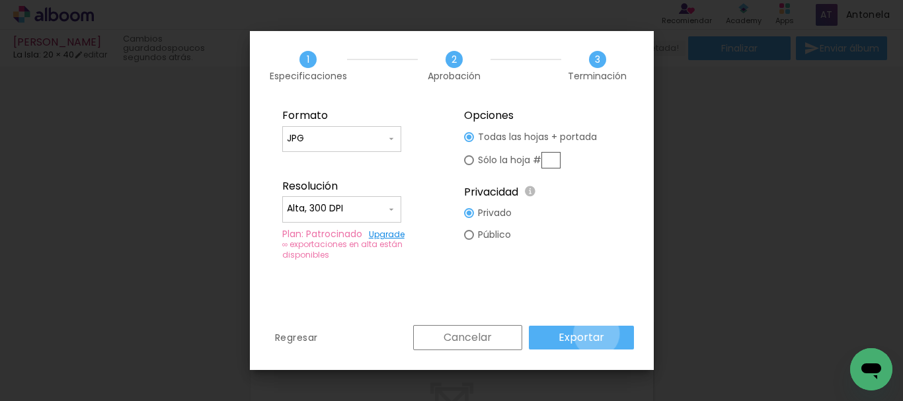
click at [0, 0] on slot "Exportar" at bounding box center [0, 0] width 0 height 0
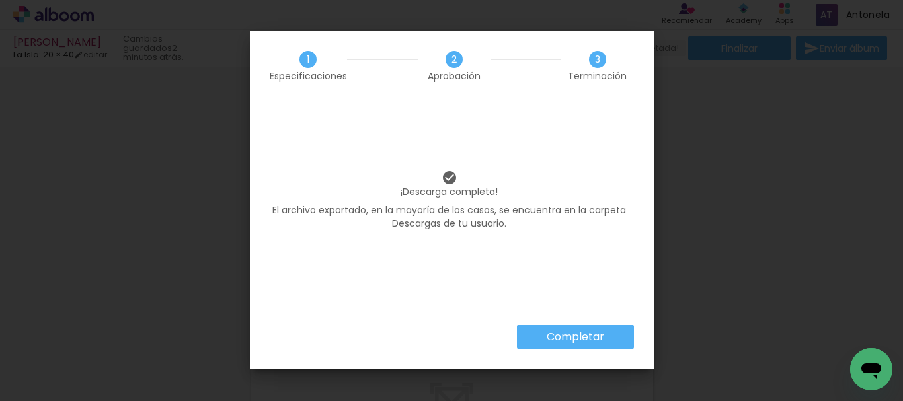
click at [0, 0] on slot "Completar" at bounding box center [0, 0] width 0 height 0
